Goal: Task Accomplishment & Management: Use online tool/utility

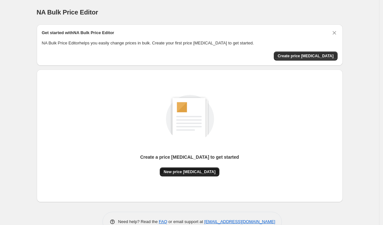
click at [199, 173] on span "New price [MEDICAL_DATA]" at bounding box center [190, 171] width 52 height 5
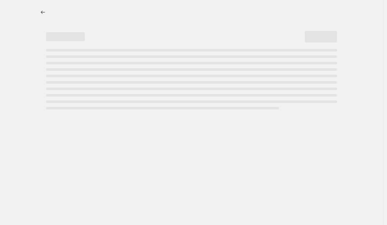
select select "percentage"
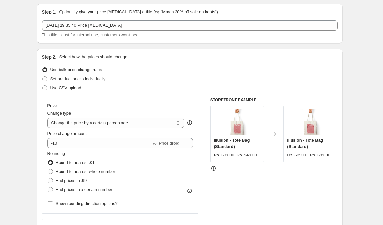
scroll to position [19, 0]
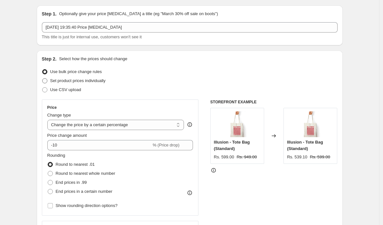
click at [78, 83] on span "Set product prices individually" at bounding box center [77, 80] width 55 height 5
click at [43, 79] on input "Set product prices individually" at bounding box center [42, 78] width 0 height 0
radio input "true"
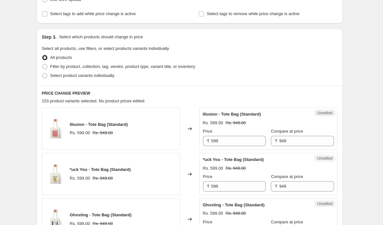
scroll to position [111, 0]
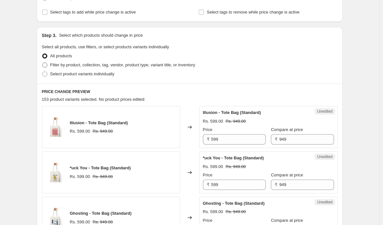
click at [66, 67] on span "Filter by product, collection, tag, vendor, product type, variant title, or inv…" at bounding box center [122, 64] width 145 height 5
click at [43, 63] on input "Filter by product, collection, tag, vendor, product type, variant title, or inv…" at bounding box center [42, 62] width 0 height 0
radio input "true"
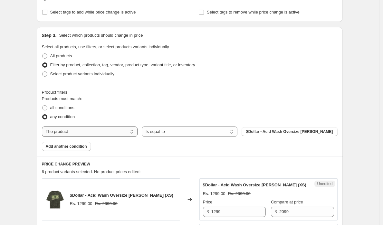
click at [74, 129] on select "The product The product's collection The product's tag The product's vendor The…" at bounding box center [90, 132] width 96 height 10
click at [76, 134] on select "The product The product's collection The product's tag The product's vendor The…" at bounding box center [90, 132] width 96 height 10
click at [43, 127] on select "The product The product's collection The product's tag The product's vendor The…" at bounding box center [90, 132] width 96 height 10
click at [261, 131] on span "$Dollar - Acid Wash Oversize [PERSON_NAME]" at bounding box center [289, 131] width 87 height 5
click at [228, 133] on select "Is equal to Is not equal to" at bounding box center [190, 132] width 96 height 10
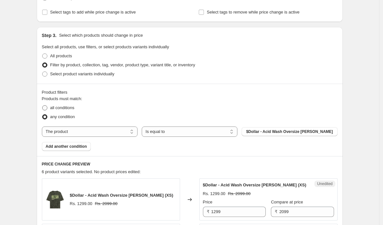
click at [65, 108] on span "all conditions" at bounding box center [62, 107] width 24 height 5
click at [43, 106] on input "all conditions" at bounding box center [42, 105] width 0 height 0
radio input "true"
click at [303, 133] on span "$Dollar - Acid Wash Oversize [PERSON_NAME]" at bounding box center [289, 131] width 87 height 5
click at [205, 133] on select "Is equal to Is not equal to" at bounding box center [190, 132] width 96 height 10
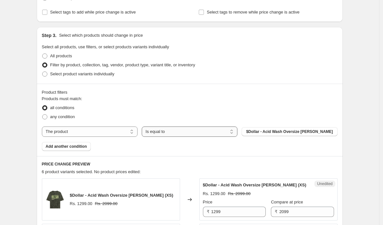
click at [143, 127] on select "Is equal to Is not equal to" at bounding box center [190, 132] width 96 height 10
click at [282, 130] on span "$Dollar - Acid Wash Oversize [PERSON_NAME]" at bounding box center [289, 131] width 87 height 5
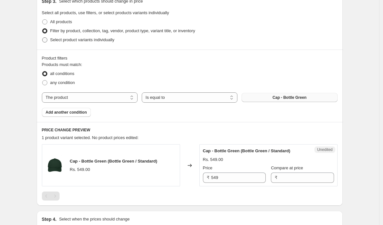
scroll to position [145, 0]
click at [56, 39] on span "Select product variants individually" at bounding box center [82, 39] width 64 height 5
click at [43, 37] on input "Select product variants individually" at bounding box center [42, 37] width 0 height 0
radio input "true"
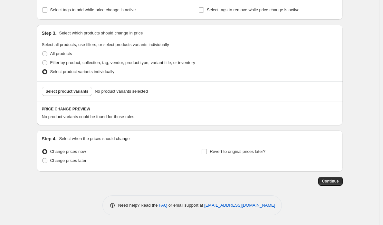
scroll to position [113, 0]
click at [72, 91] on span "Select product variants" at bounding box center [67, 91] width 43 height 5
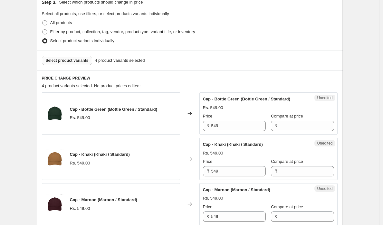
scroll to position [145, 0]
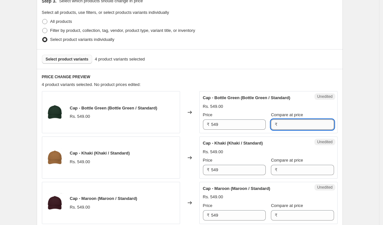
click at [279, 123] on input "Compare at price" at bounding box center [306, 125] width 54 height 10
type input "949"
click at [282, 174] on input "Compare at price" at bounding box center [306, 170] width 54 height 10
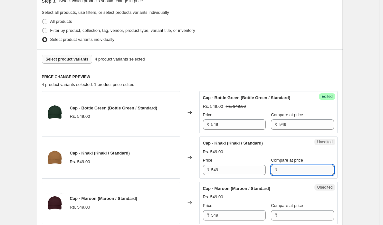
paste input "949"
type input "949"
click at [285, 215] on input "Compare at price" at bounding box center [306, 215] width 54 height 10
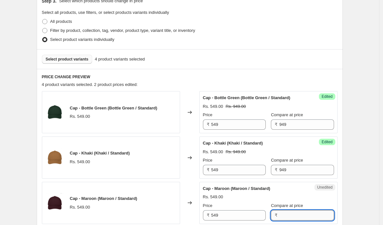
paste input "949"
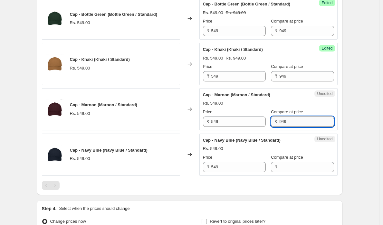
scroll to position [239, 0]
type input "949"
click at [286, 159] on label "Compare at price" at bounding box center [287, 157] width 32 height 6
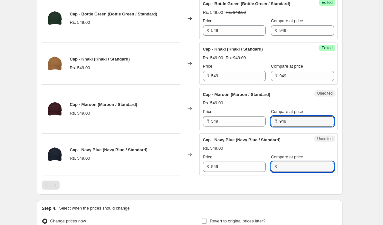
click at [286, 162] on input "Compare at price" at bounding box center [306, 167] width 54 height 10
paste input "949"
type input "949"
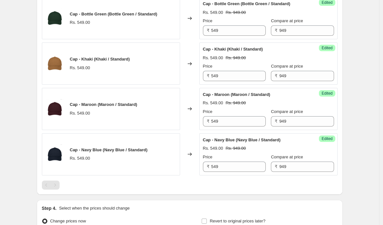
click at [352, 169] on div "Create new price [MEDICAL_DATA]. This page is ready Create new price [MEDICAL_D…" at bounding box center [189, 28] width 379 height 534
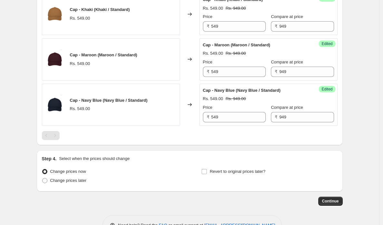
scroll to position [309, 0]
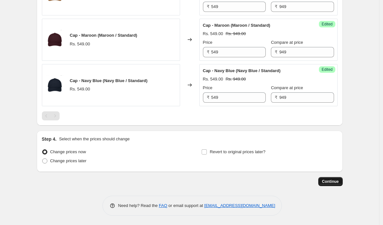
click at [329, 183] on span "Continue" at bounding box center [330, 181] width 17 height 5
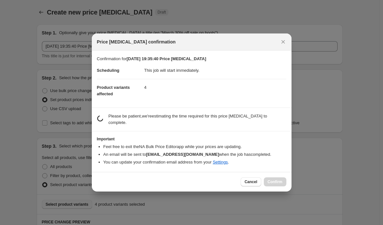
scroll to position [0, 0]
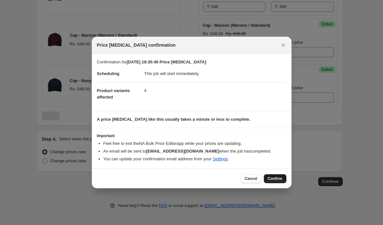
click at [268, 177] on span "Confirm" at bounding box center [275, 178] width 15 height 5
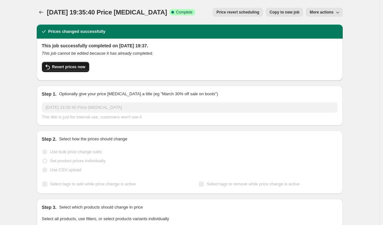
click at [81, 68] on span "Revert prices now" at bounding box center [68, 66] width 33 height 5
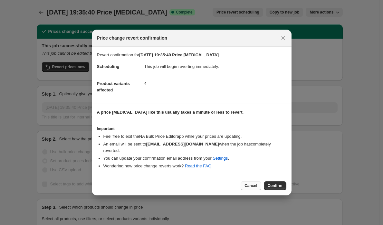
click at [253, 185] on span "Cancel" at bounding box center [250, 185] width 13 height 5
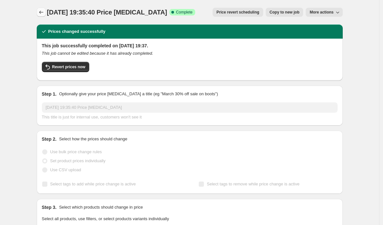
click at [42, 12] on icon "Price change jobs" at bounding box center [41, 12] width 6 height 6
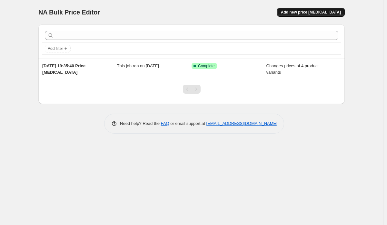
click at [312, 14] on span "Add new price [MEDICAL_DATA]" at bounding box center [311, 12] width 60 height 5
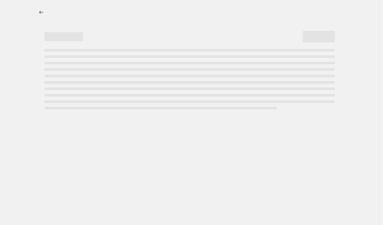
select select "percentage"
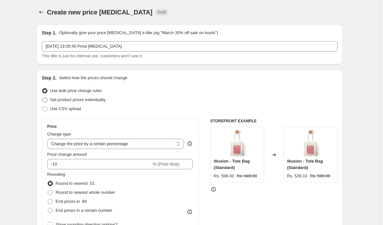
click at [65, 98] on span "Set product prices individually" at bounding box center [77, 99] width 55 height 5
click at [43, 98] on input "Set product prices individually" at bounding box center [42, 97] width 0 height 0
radio input "true"
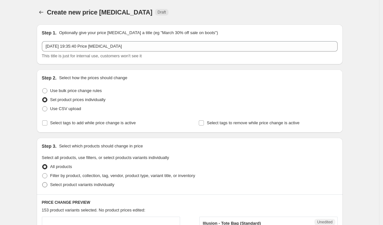
click at [65, 184] on span "Select product variants individually" at bounding box center [82, 184] width 64 height 5
click at [43, 183] on input "Select product variants individually" at bounding box center [42, 182] width 0 height 0
radio input "true"
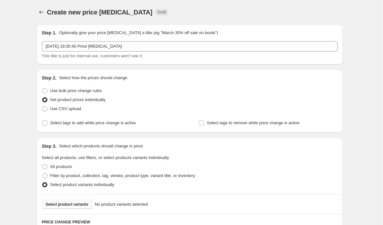
click at [65, 206] on span "Select product variants" at bounding box center [67, 204] width 43 height 5
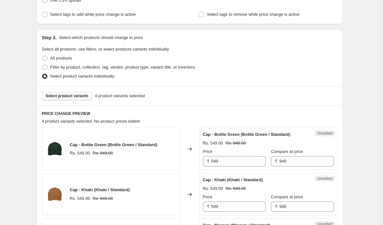
scroll to position [110, 0]
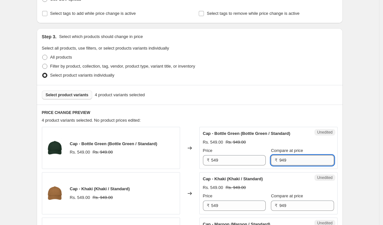
click at [294, 158] on input "949" at bounding box center [306, 160] width 54 height 10
type input "899"
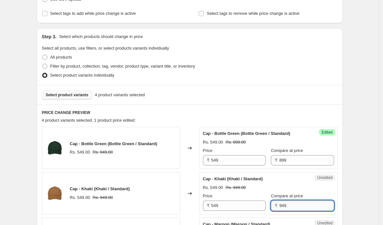
click at [305, 205] on input "949" at bounding box center [306, 206] width 54 height 10
paste input "89"
click at [305, 205] on input "899" at bounding box center [306, 206] width 54 height 10
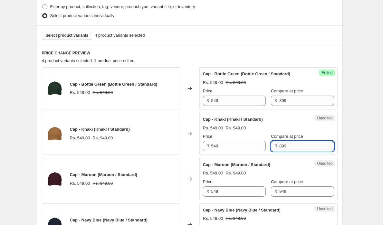
scroll to position [168, 0]
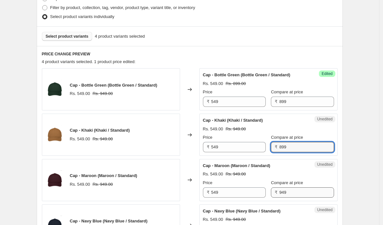
type input "899"
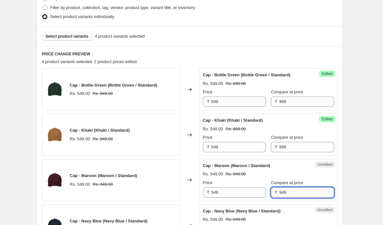
click at [299, 196] on input "949" at bounding box center [306, 192] width 54 height 10
paste input "89"
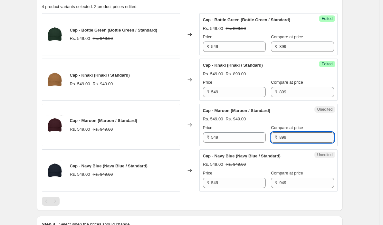
scroll to position [223, 0]
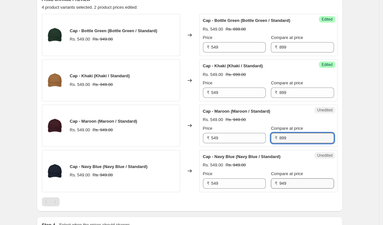
type input "899"
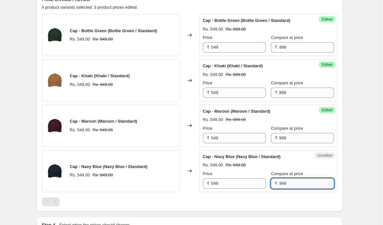
click at [295, 184] on input "949" at bounding box center [306, 183] width 54 height 10
paste input "89"
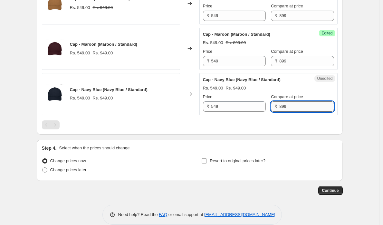
scroll to position [308, 0]
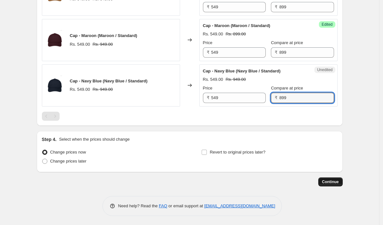
type input "899"
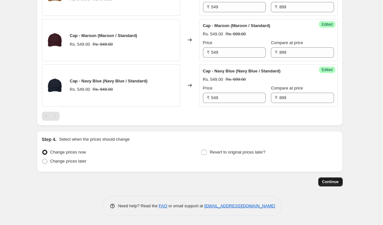
click at [330, 181] on span "Continue" at bounding box center [330, 181] width 17 height 5
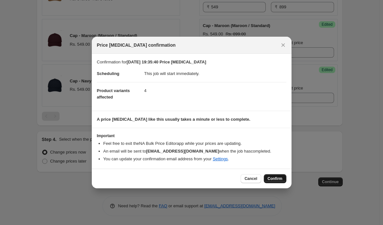
click at [272, 179] on span "Confirm" at bounding box center [275, 178] width 15 height 5
